Goal: Task Accomplishment & Management: Manage account settings

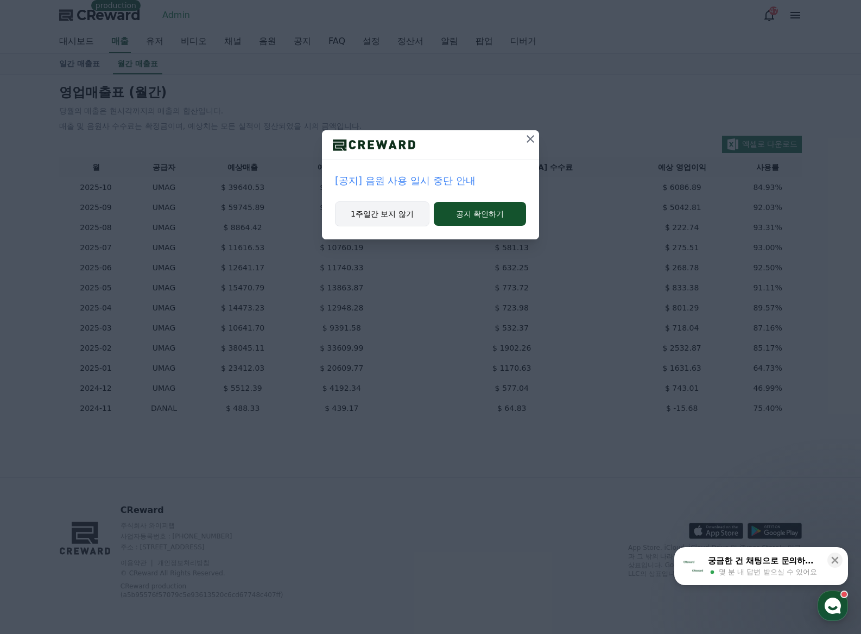
click at [379, 214] on button "1주일간 보지 않기" at bounding box center [382, 213] width 94 height 25
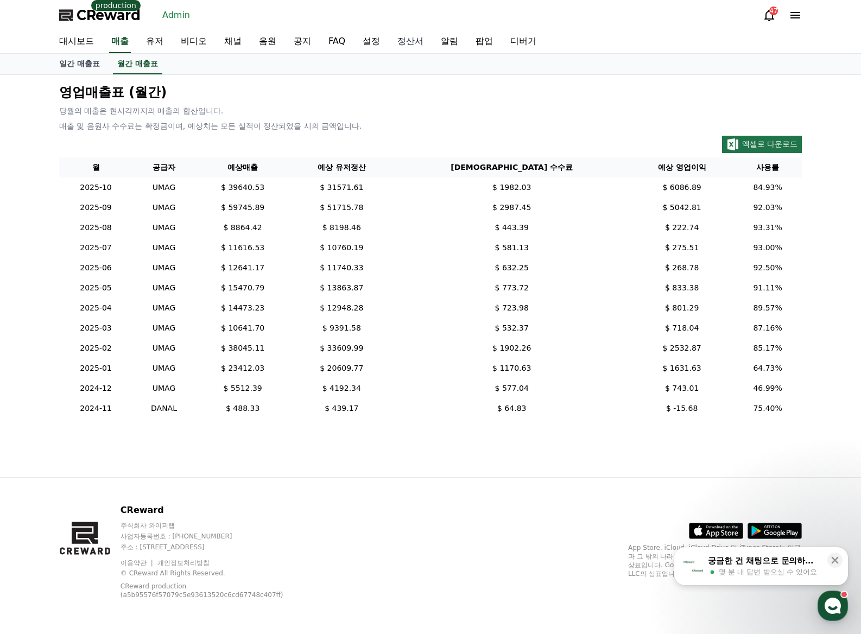
click at [403, 33] on link "정산서" at bounding box center [410, 41] width 43 height 23
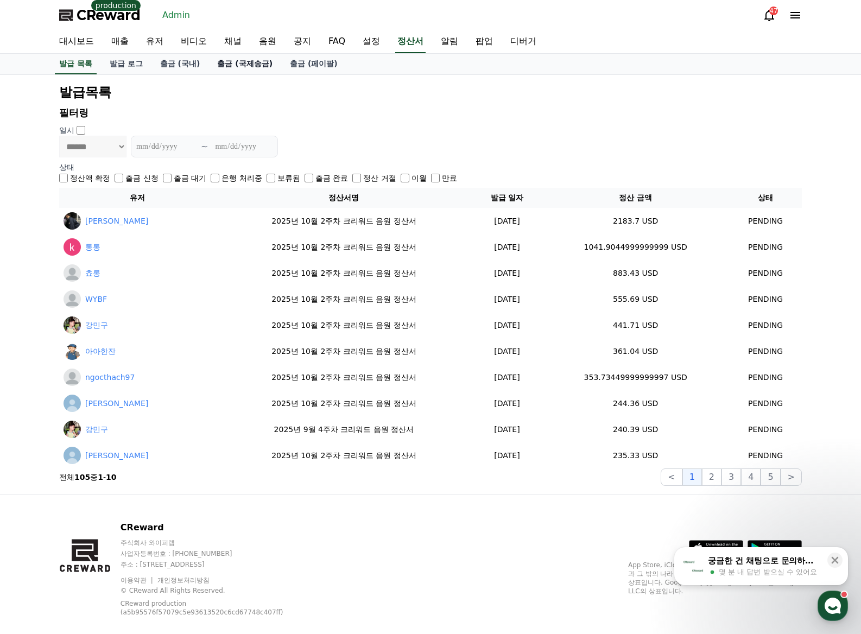
click at [256, 58] on link "출금 (국제송금)" at bounding box center [244, 64] width 73 height 21
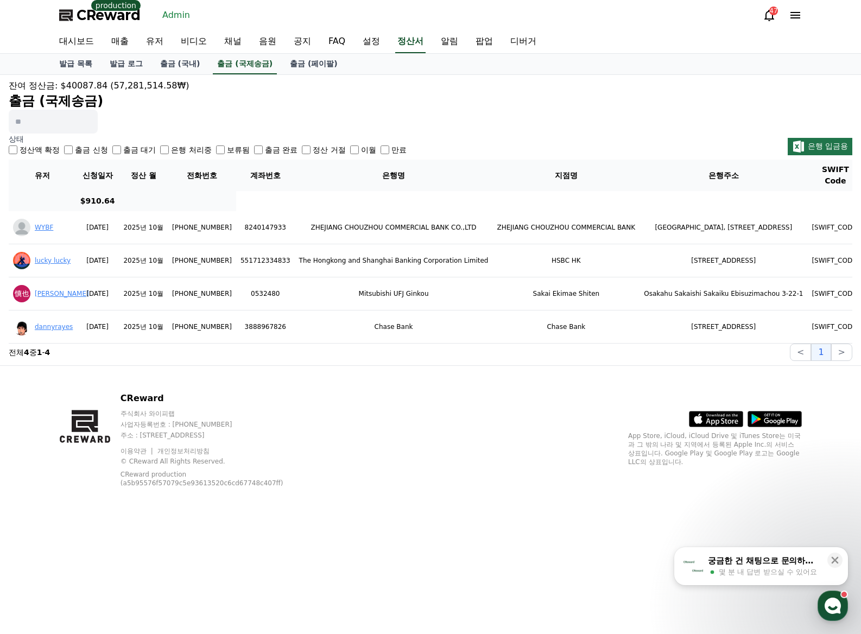
click at [75, 149] on label "출금 신청" at bounding box center [91, 149] width 33 height 11
click at [137, 145] on label "출금 대기" at bounding box center [139, 149] width 33 height 11
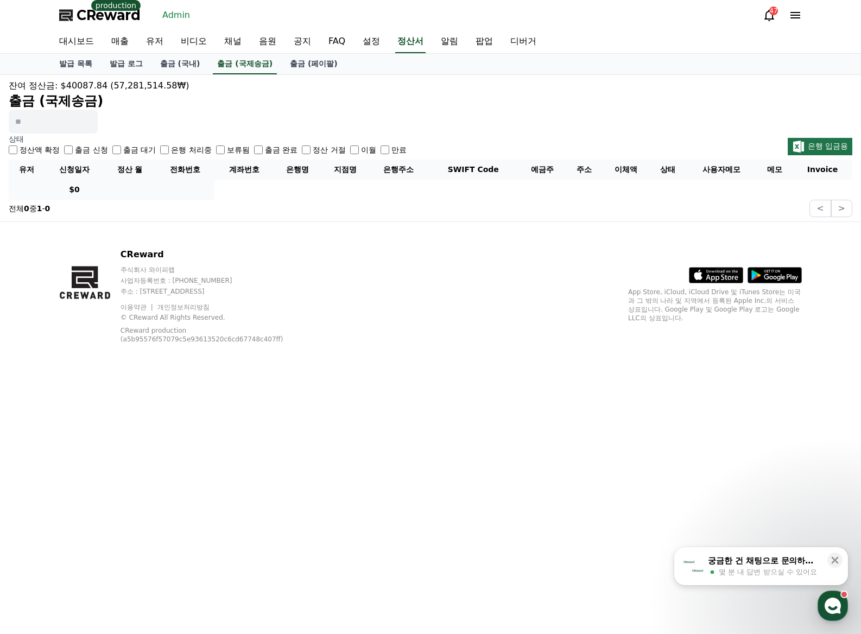
click at [138, 149] on label "출금 대기" at bounding box center [139, 149] width 33 height 11
click at [266, 148] on label "출금 완료" at bounding box center [281, 149] width 33 height 11
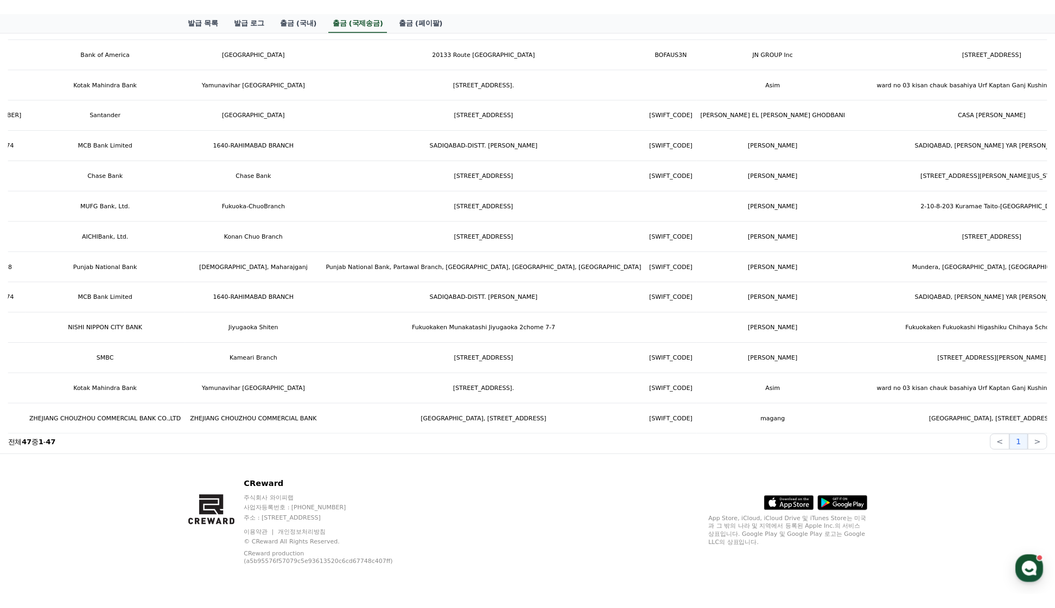
scroll to position [0, 596]
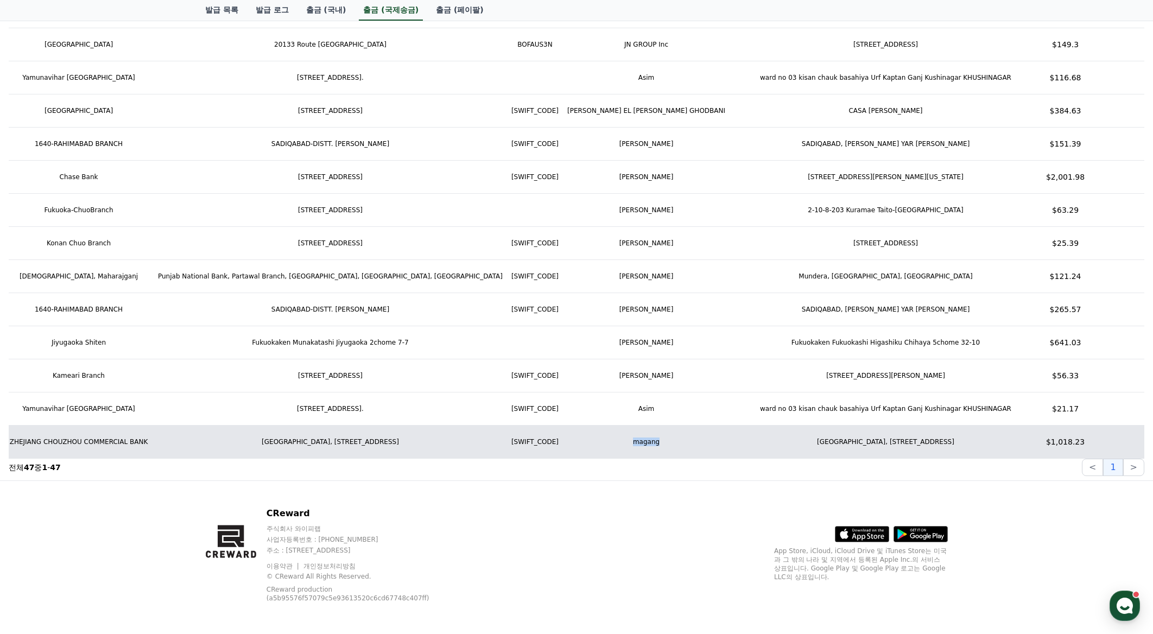
drag, startPoint x: 442, startPoint y: 432, endPoint x: 505, endPoint y: 431, distance: 62.9
click at [563, 431] on td "magang" at bounding box center [646, 441] width 167 height 33
copy td "magang"
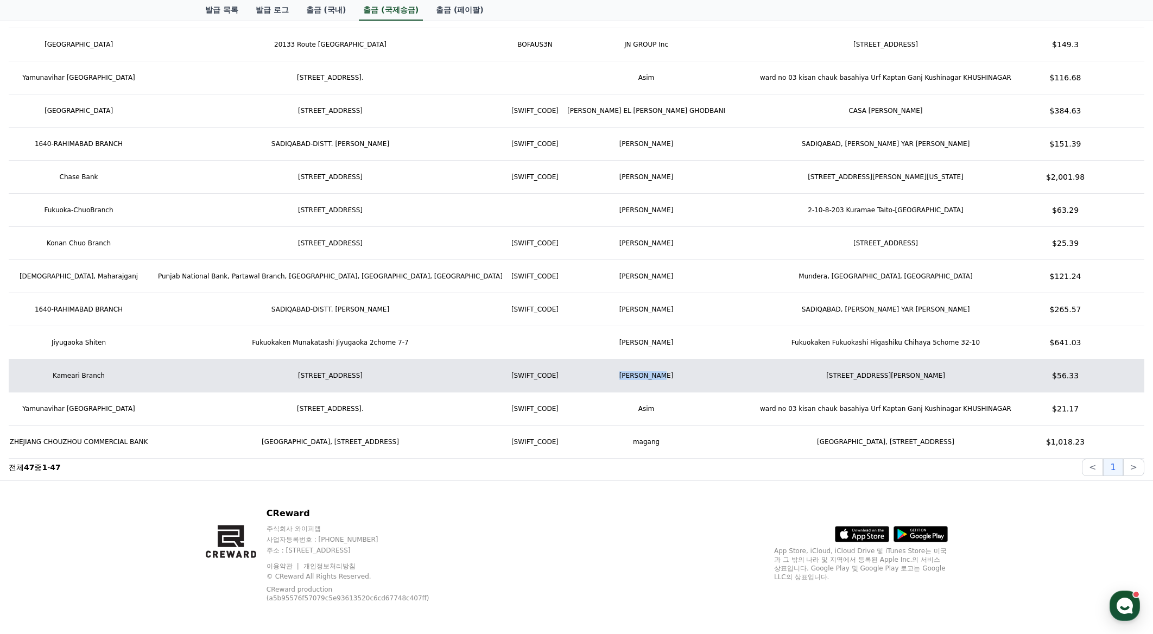
drag, startPoint x: 427, startPoint y: 360, endPoint x: 511, endPoint y: 358, distance: 84.7
click at [563, 359] on td "HUNKYU JUNG" at bounding box center [646, 375] width 167 height 33
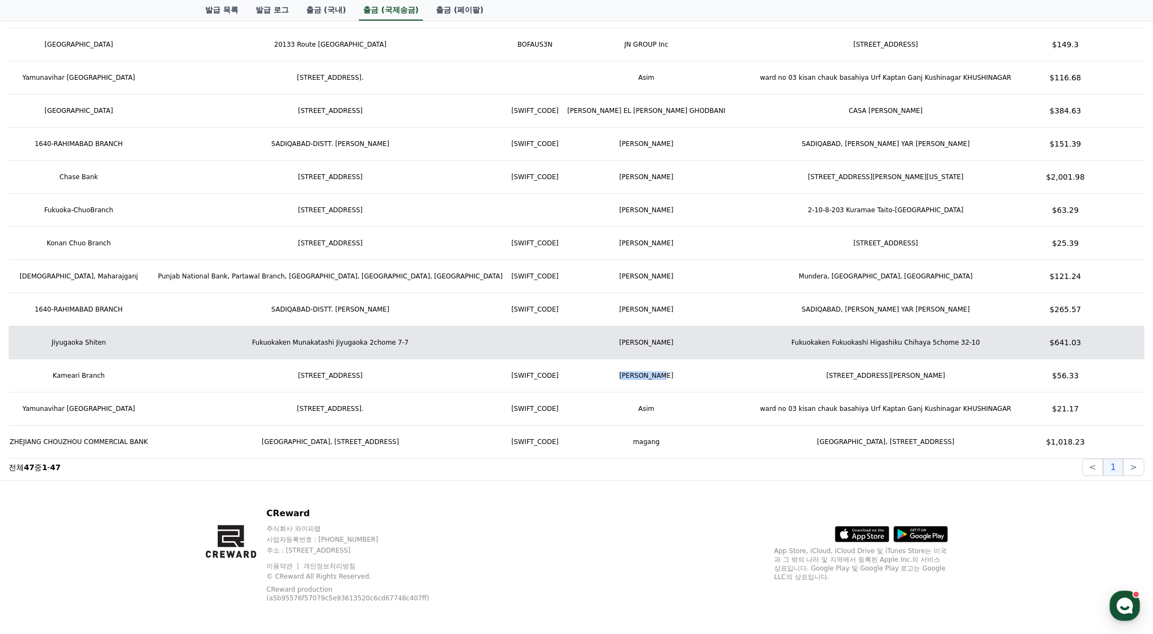
copy td "HUNKYU JUNG"
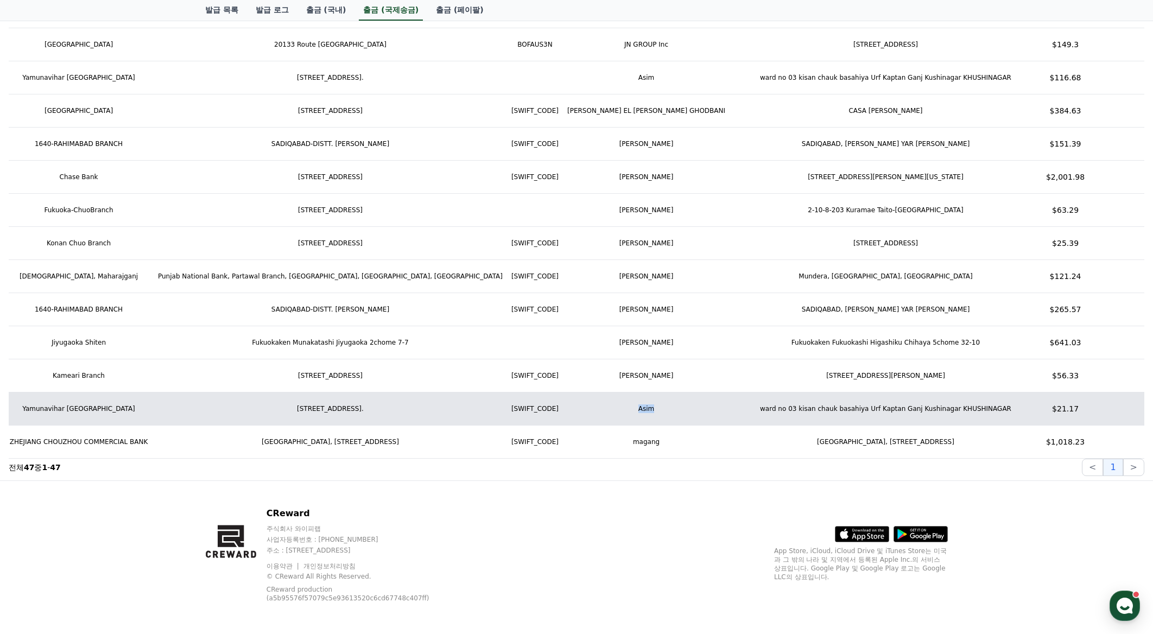
drag, startPoint x: 444, startPoint y: 397, endPoint x: 505, endPoint y: 405, distance: 61.9
click at [563, 405] on td "Asim" at bounding box center [646, 408] width 167 height 33
copy td "Asim"
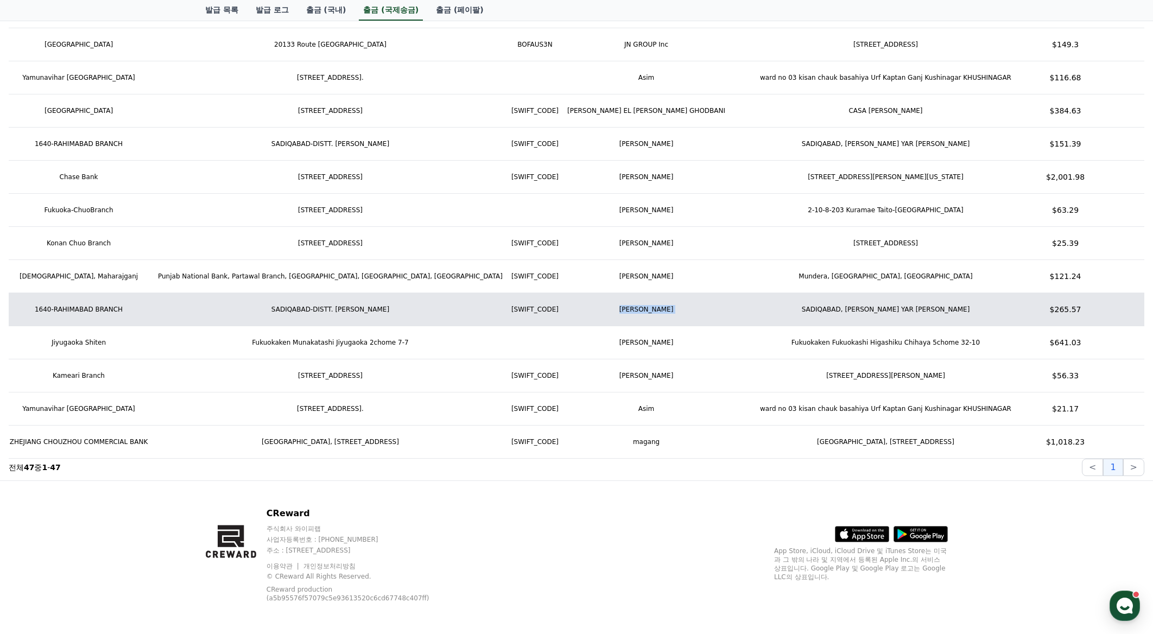
drag, startPoint x: 433, startPoint y: 297, endPoint x: 522, endPoint y: 297, distance: 89.0
click at [522, 297] on tr "Zafar Ali 2025-10-08 2025년 10월 +923048122643 1486626431006674 MCB Bank Limited …" at bounding box center [468, 309] width 2111 height 33
copy tr "ZAFAR ALI"
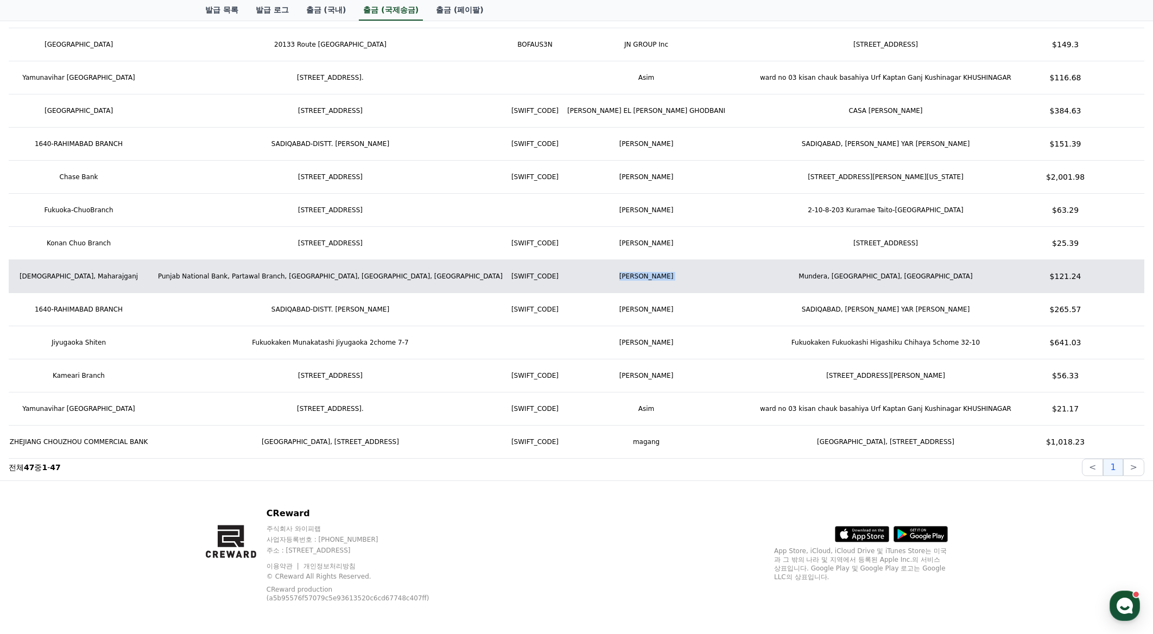
drag, startPoint x: 431, startPoint y: 269, endPoint x: 544, endPoint y: 268, distance: 112.9
click at [544, 268] on tr "Arman Ali 2025-10-08 2025년 10월 +917054806017 083001703140038 Punjab National Ba…" at bounding box center [468, 276] width 2111 height 33
copy tr "Arman Ali"
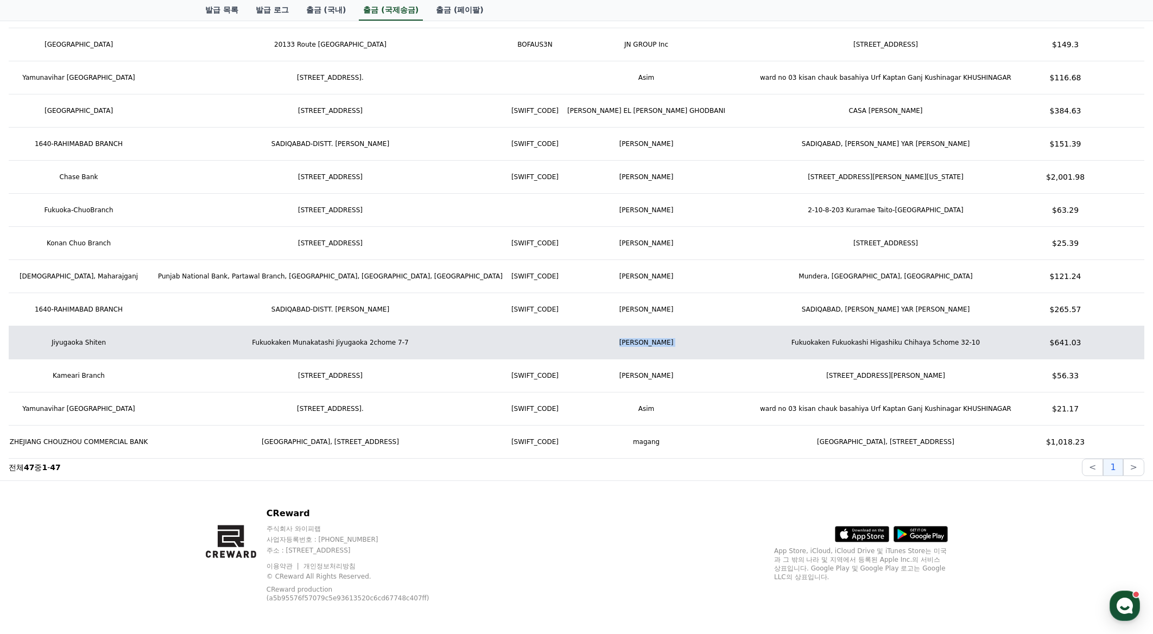
drag, startPoint x: 466, startPoint y: 332, endPoint x: 551, endPoint y: 332, distance: 85.2
click at [551, 332] on tr "としおを追う【岡田斗司夫切り抜き】 2025-10-08 2025년 10월 +817075494808 3079713 NISHI NIPPON CITY …" at bounding box center [468, 342] width 2111 height 33
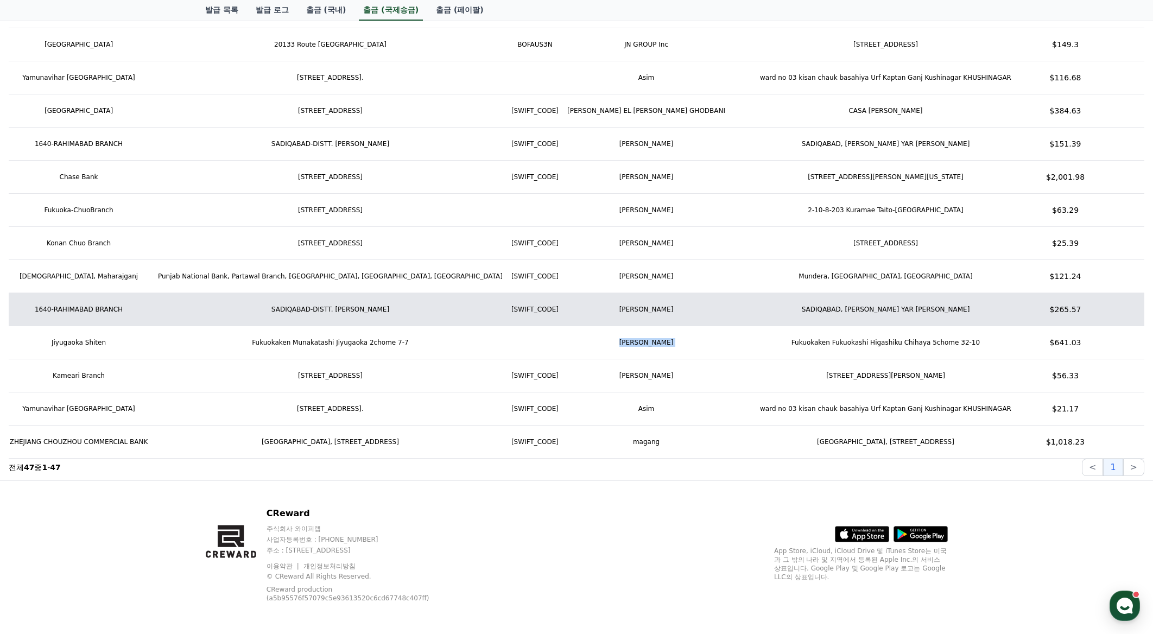
copy tr "Soeda Shinichiro"
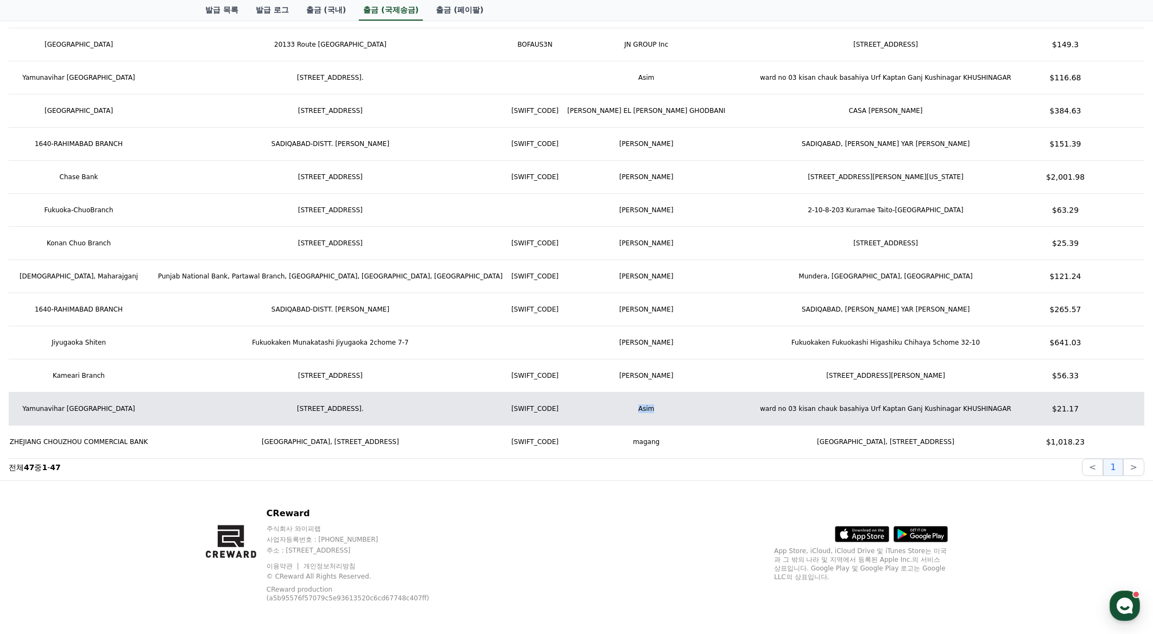
drag, startPoint x: 463, startPoint y: 396, endPoint x: 506, endPoint y: 396, distance: 42.9
click at [563, 396] on td "Asim" at bounding box center [646, 408] width 167 height 33
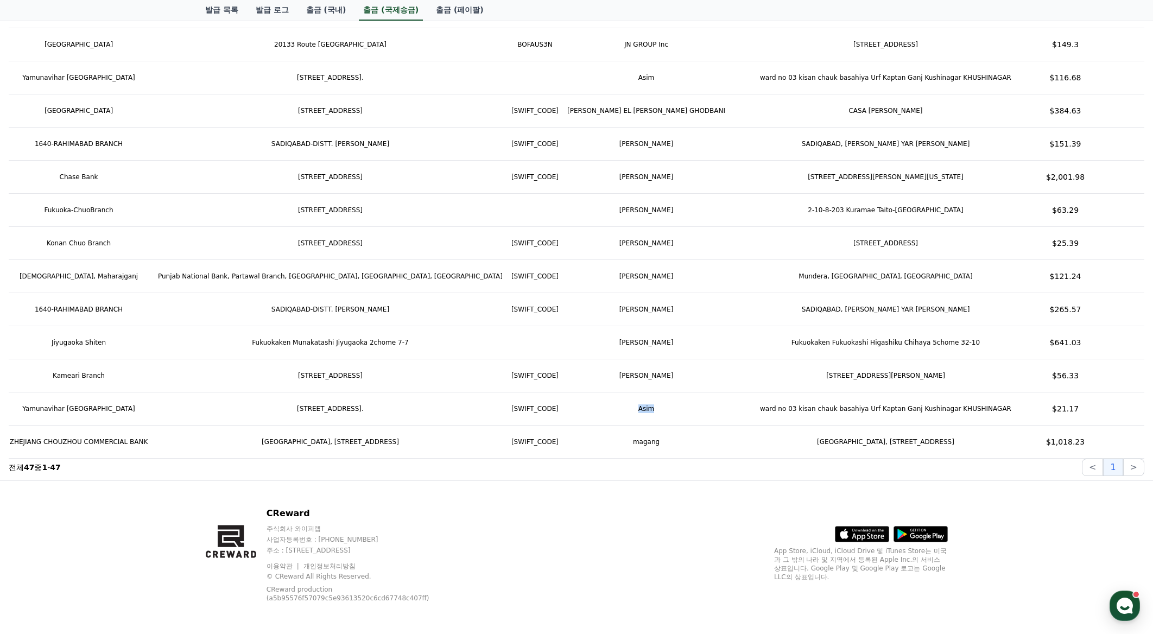
copy td "Asim"
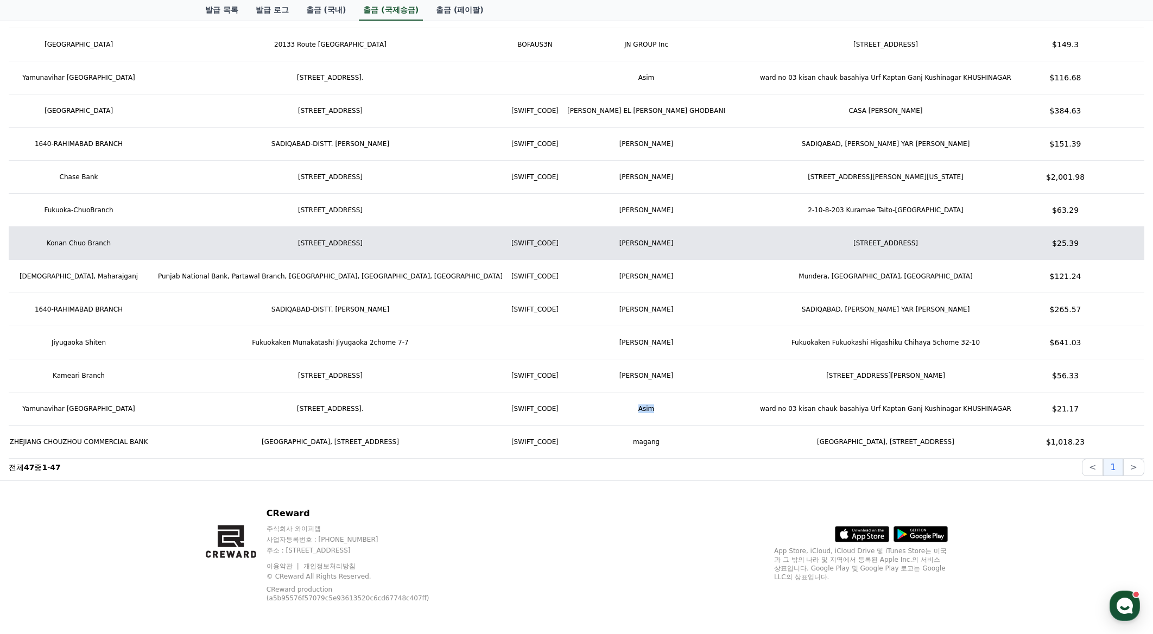
drag, startPoint x: 723, startPoint y: 488, endPoint x: 576, endPoint y: 247, distance: 282.3
click at [723, 488] on div "CReward 주식회사 와이피랩 사업자등록번호 : 655-81-03655 주소 : 경기도 김포시 양촌읍 양곡로 495, 3층 305-비이16호…" at bounding box center [576, 559] width 760 height 156
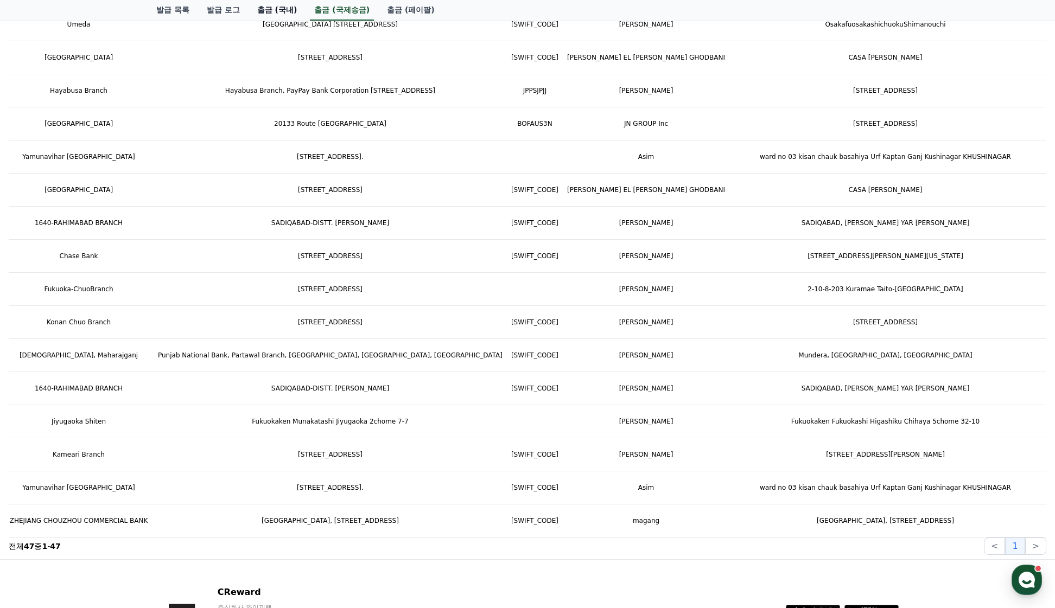
scroll to position [1163, 0]
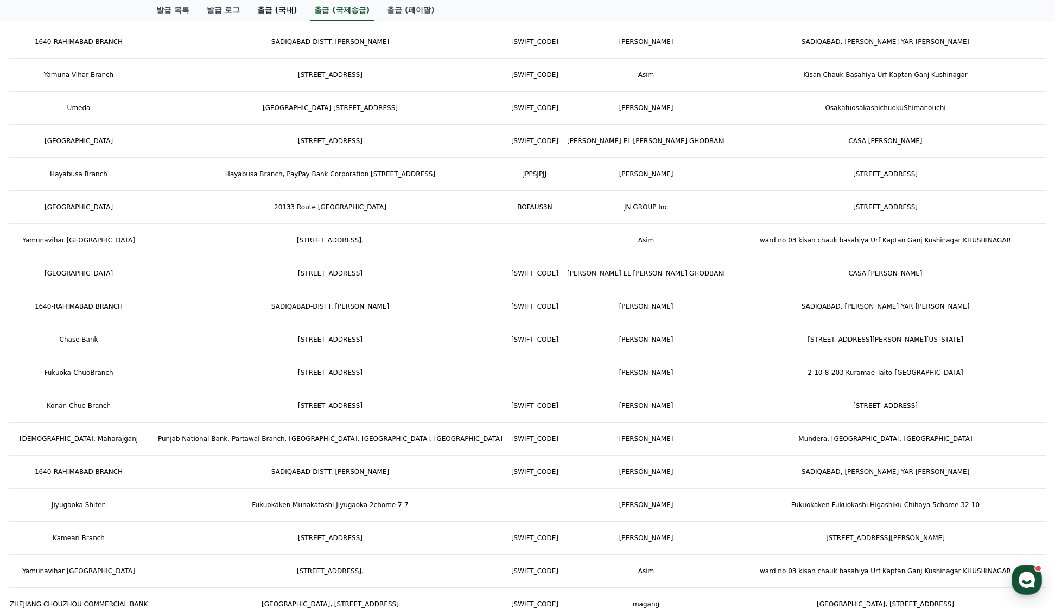
click at [259, 12] on link "출금 (국내)" at bounding box center [278, 10] width 58 height 21
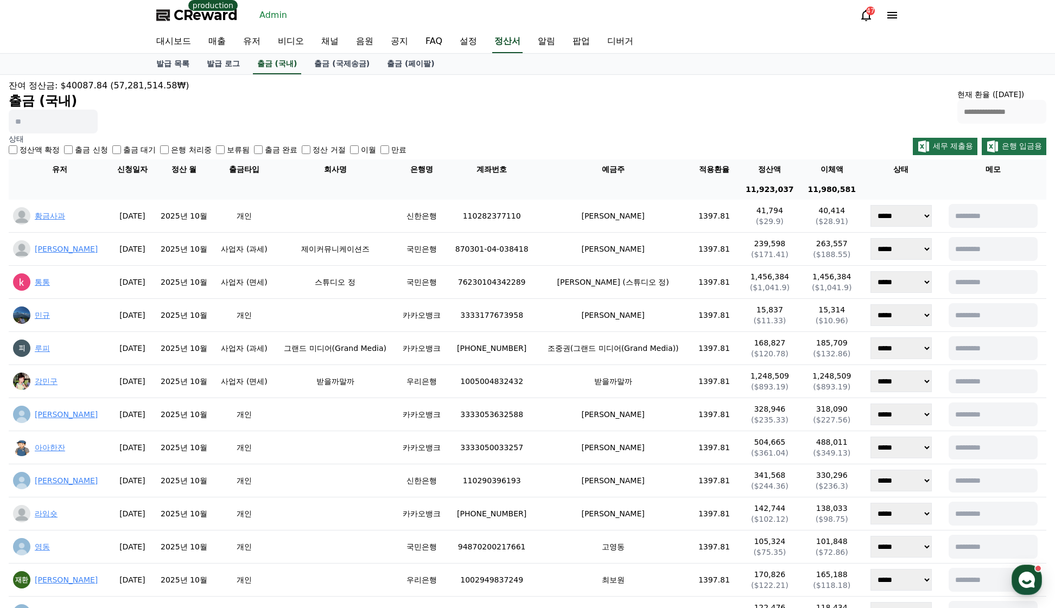
click at [846, 124] on div "**********" at bounding box center [527, 106] width 1037 height 54
click at [342, 60] on link "출금 (국제송금)" at bounding box center [341, 64] width 73 height 21
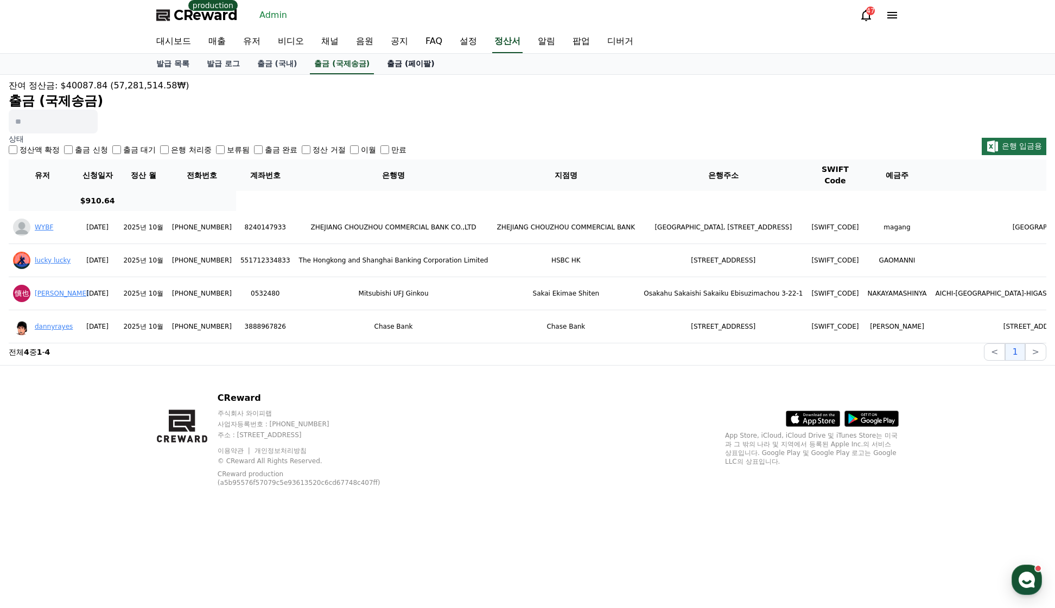
drag, startPoint x: 435, startPoint y: 66, endPoint x: 417, endPoint y: 73, distance: 19.2
click at [434, 66] on link "출금 (페이팔)" at bounding box center [410, 64] width 65 height 21
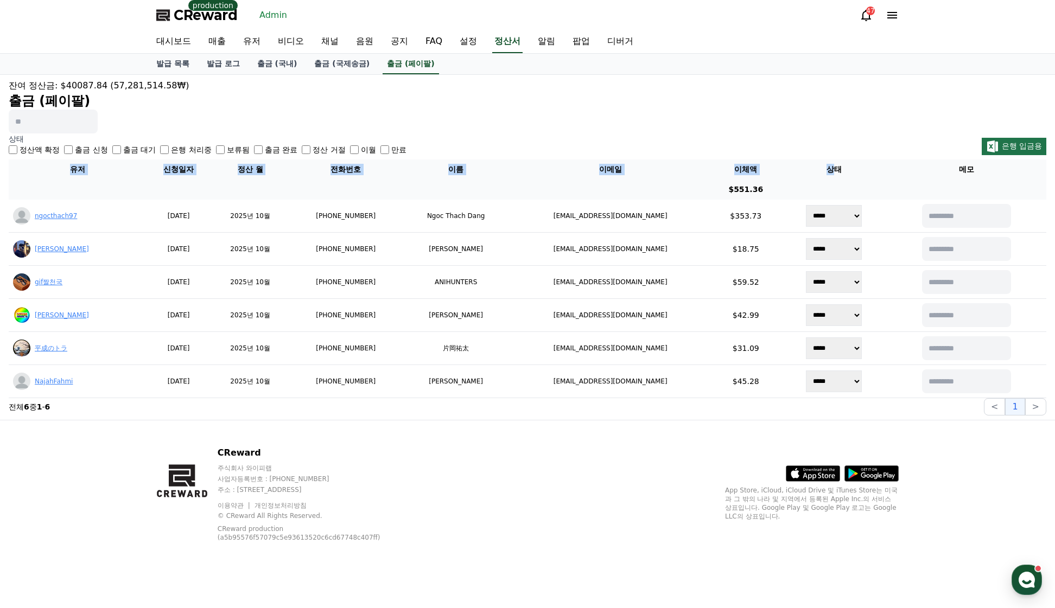
drag, startPoint x: 820, startPoint y: 156, endPoint x: 812, endPoint y: 161, distance: 9.0
click at [812, 161] on div "잔여 정산금: $40087.84 (57,281,514.58₩) 출금 (페이팔) 상태 정산액 확정 출금 신청 출금 대기 은행 처리중 보류됨 출금…" at bounding box center [527, 247] width 1055 height 345
click at [525, 129] on div "잔여 정산금: $40087.84 (57,281,514.58₩) 출금 (페이팔)" at bounding box center [527, 106] width 1037 height 54
click at [860, 71] on div "발급 목록 발급 로그 출금 (국내) 출금 (국제송금) 출금 (페이팔)" at bounding box center [528, 64] width 760 height 21
click at [280, 63] on link "출금 (국내)" at bounding box center [278, 64] width 58 height 21
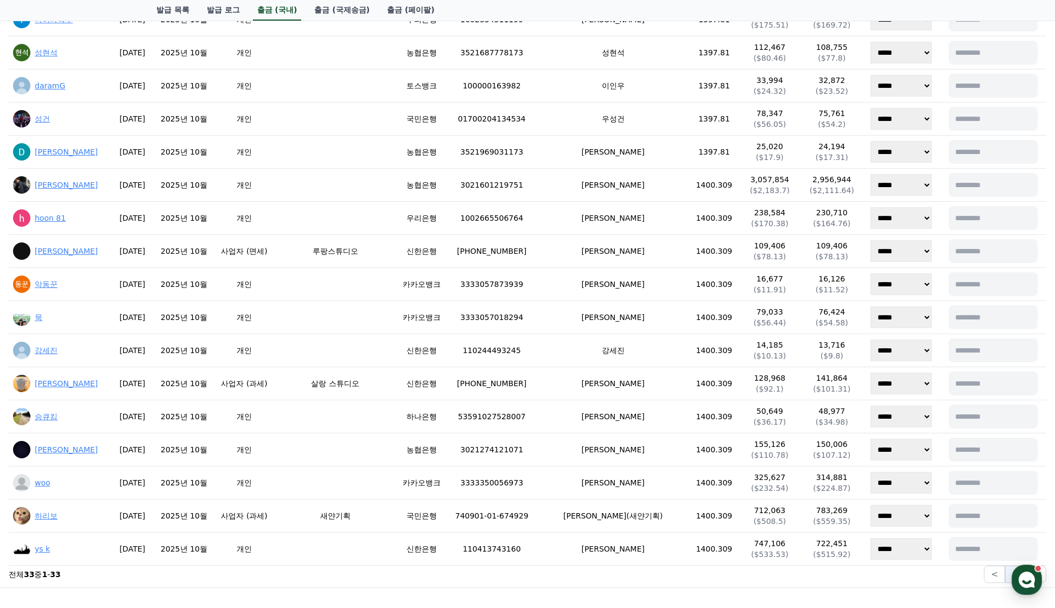
scroll to position [862, 0]
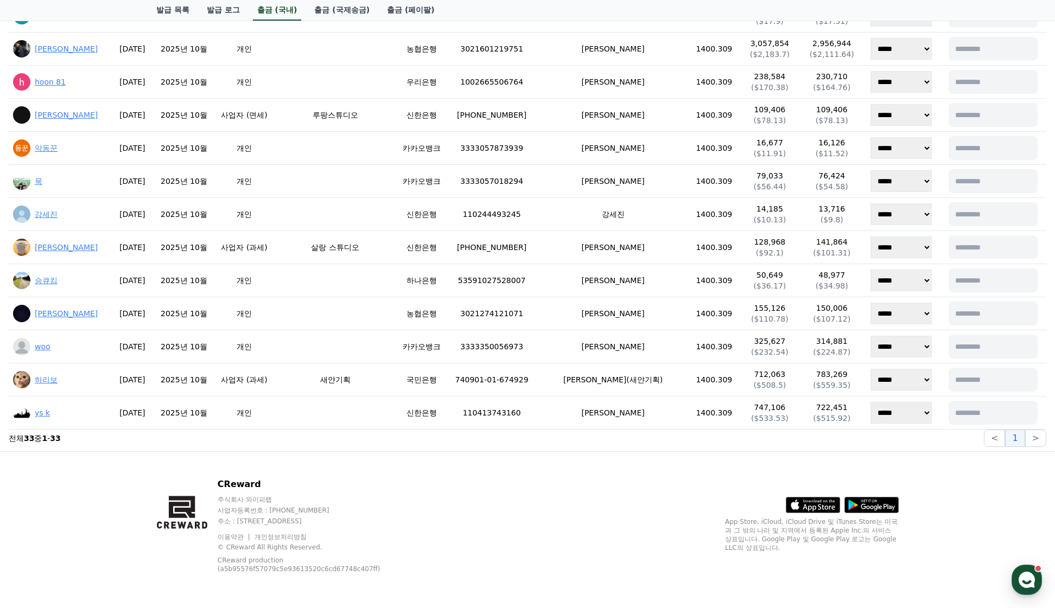
click at [791, 472] on div "CReward 주식회사 와이피랩 사업자등록번호 : 655-81-03655 주소 : 경기도 김포시 양촌읍 양곡로 495, 3층 305-비이16호…" at bounding box center [528, 530] width 760 height 156
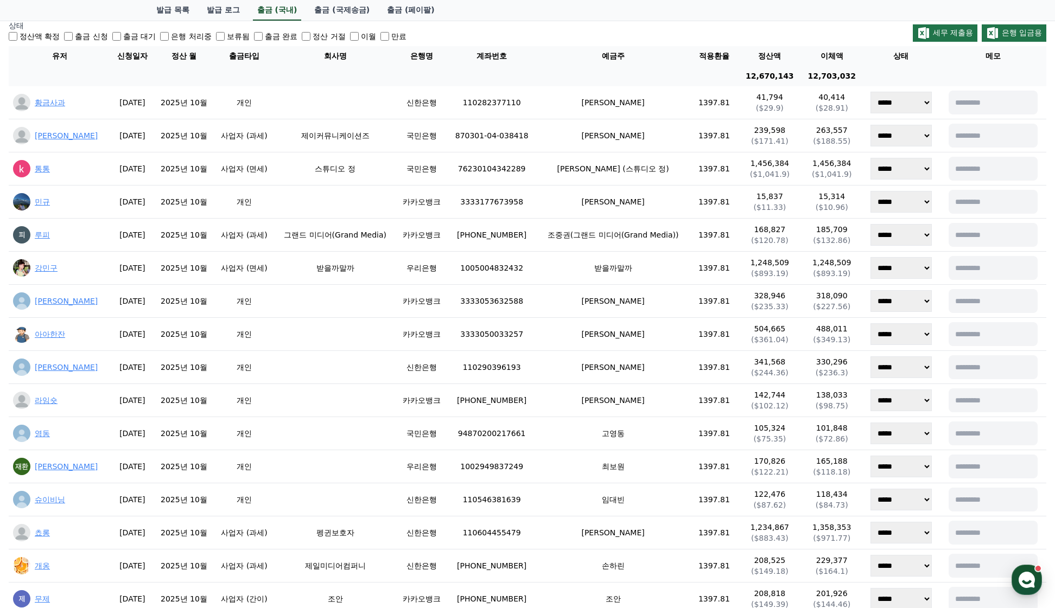
scroll to position [0, 0]
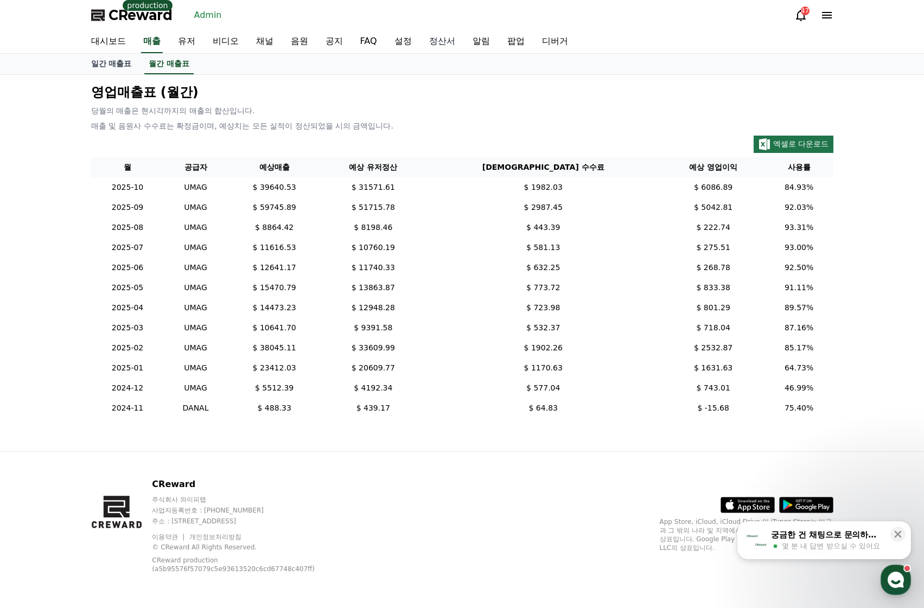
click at [437, 41] on link "정산서" at bounding box center [442, 41] width 43 height 23
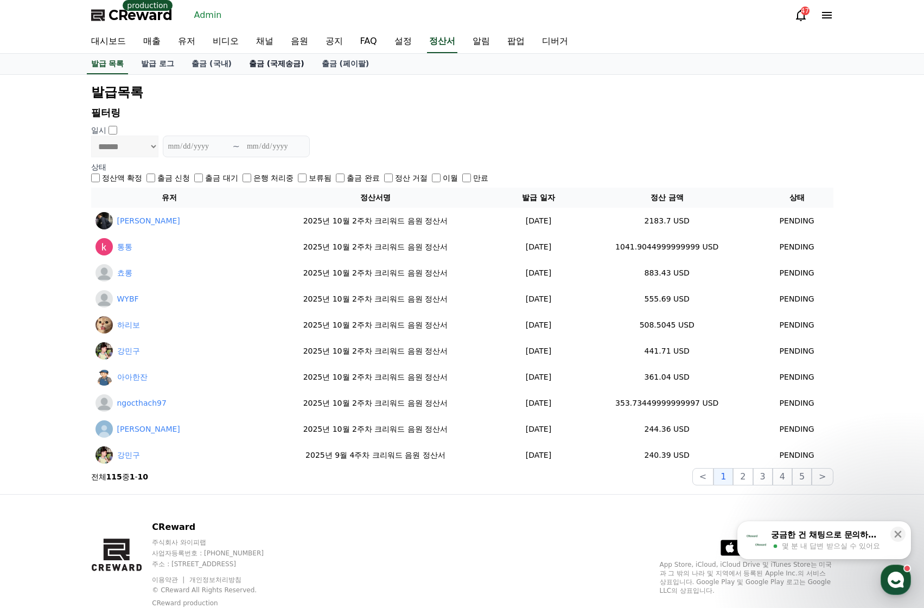
click at [289, 69] on link "출금 (국제송금)" at bounding box center [276, 64] width 73 height 21
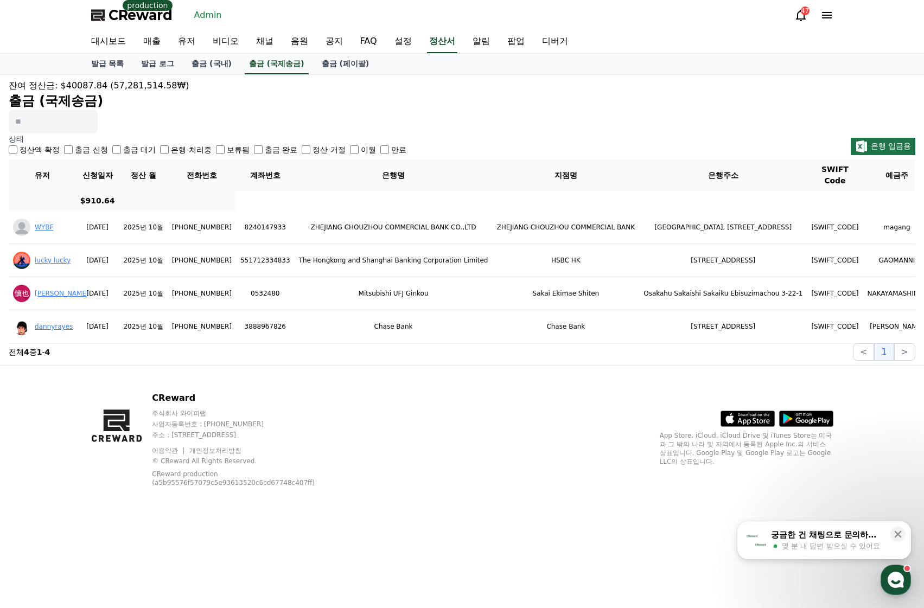
click at [282, 150] on label "출금 완료" at bounding box center [281, 149] width 33 height 11
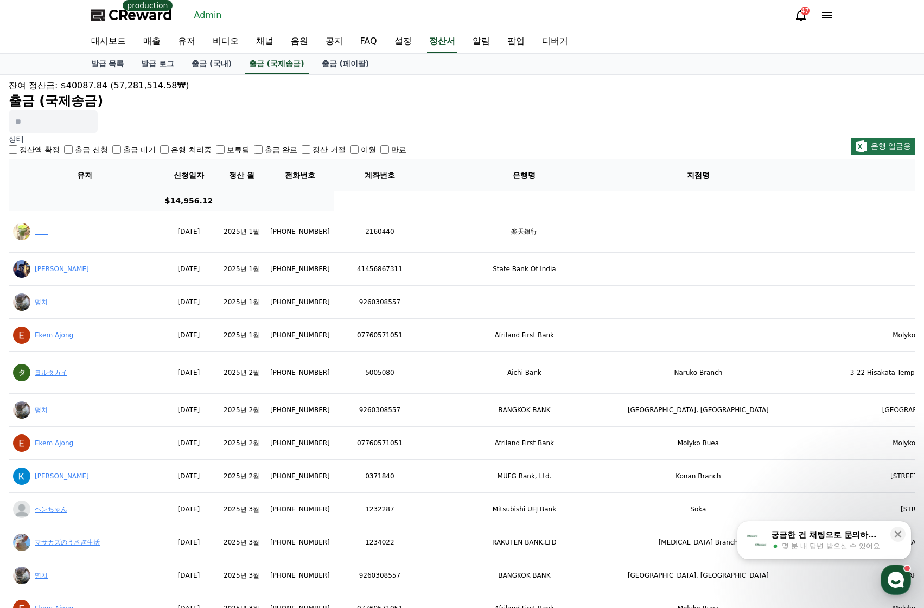
click at [85, 153] on label "출금 신청" at bounding box center [91, 149] width 33 height 11
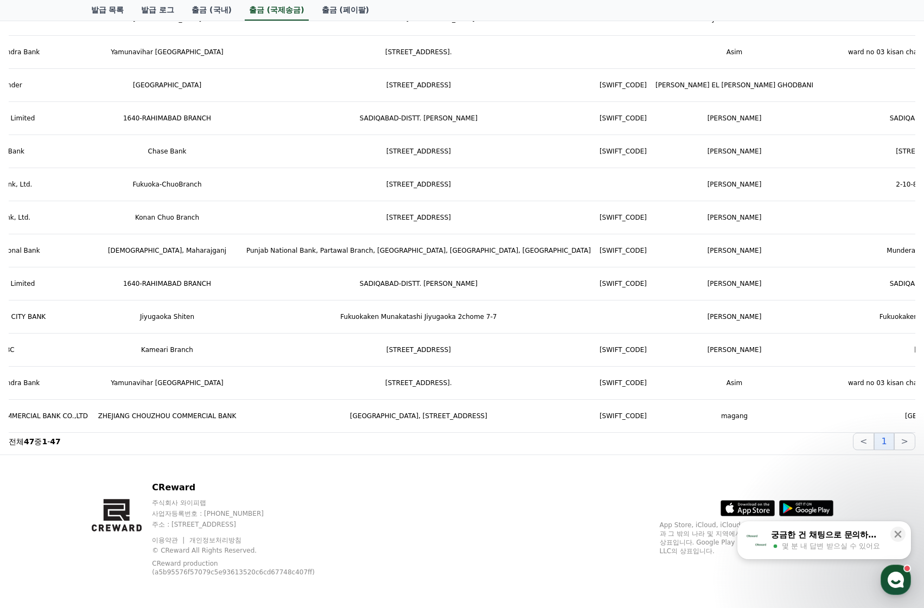
scroll to position [0, 513]
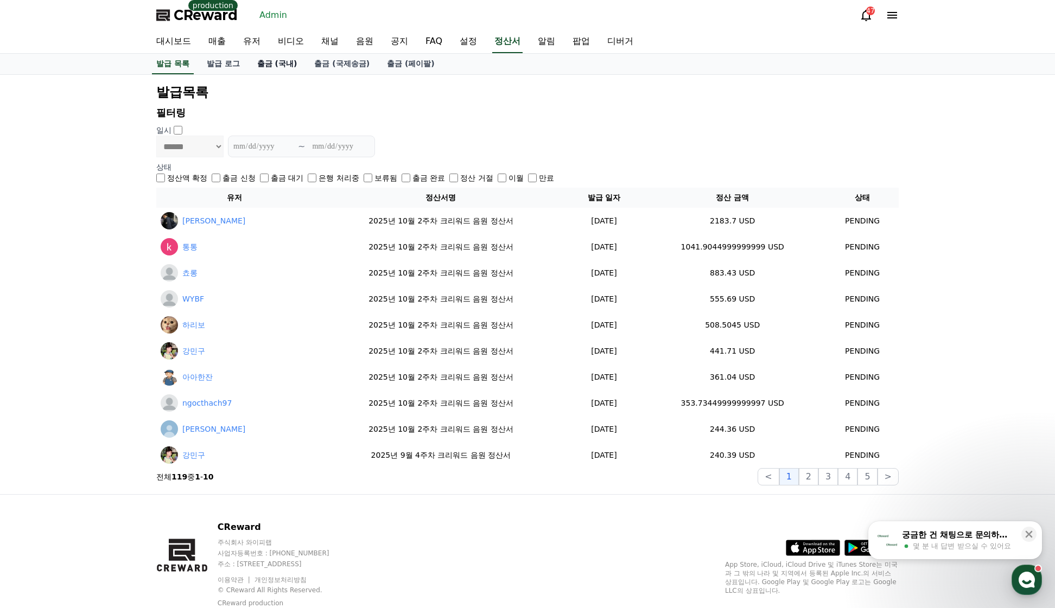
click at [292, 63] on link "출금 (국내)" at bounding box center [278, 64] width 58 height 21
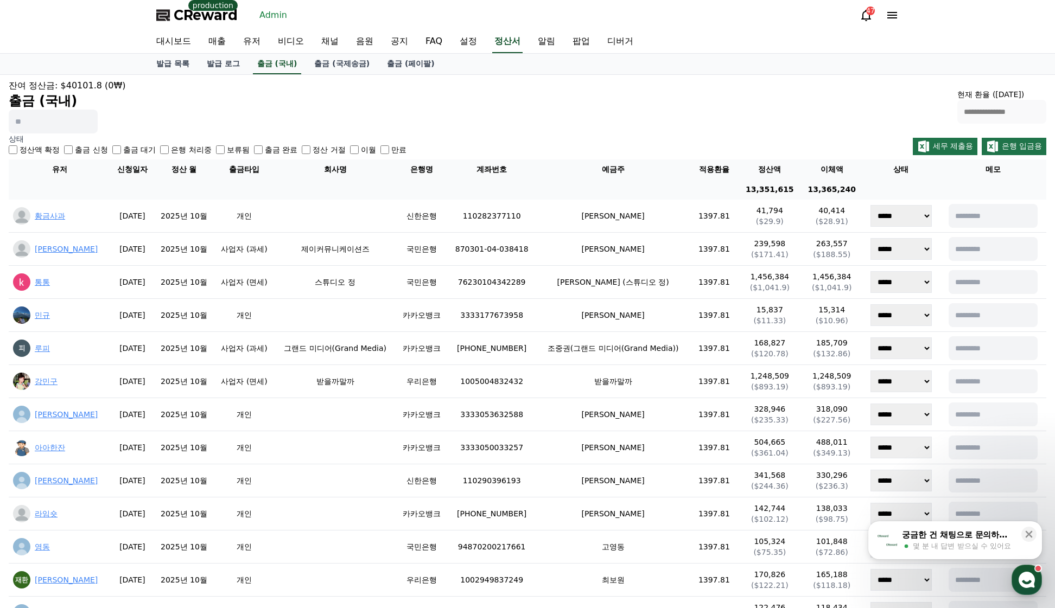
click at [819, 89] on div "**********" at bounding box center [527, 106] width 1037 height 54
click at [677, 127] on div "**********" at bounding box center [527, 106] width 1037 height 54
